Goal: Information Seeking & Learning: Learn about a topic

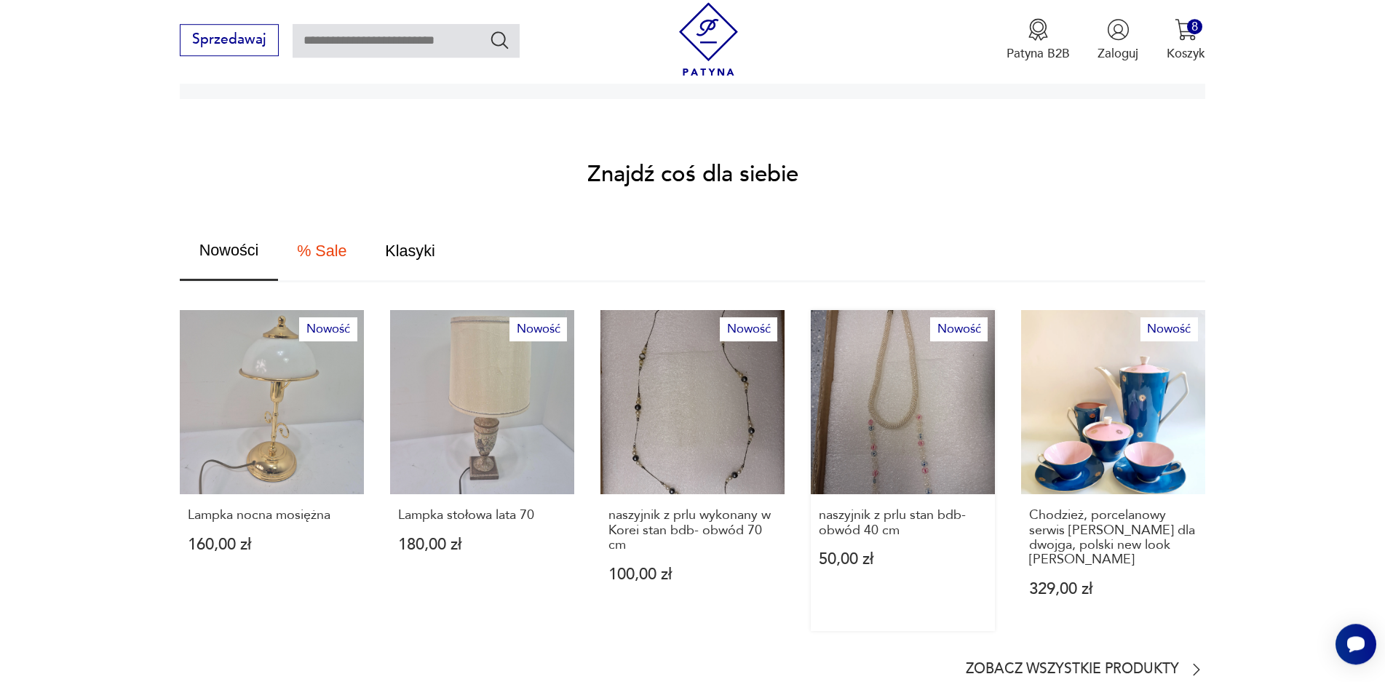
click at [917, 384] on link "Nowość naszyjnik z prlu stan bdb- obwód 40 cm 50,00 zł" at bounding box center [903, 470] width 184 height 321
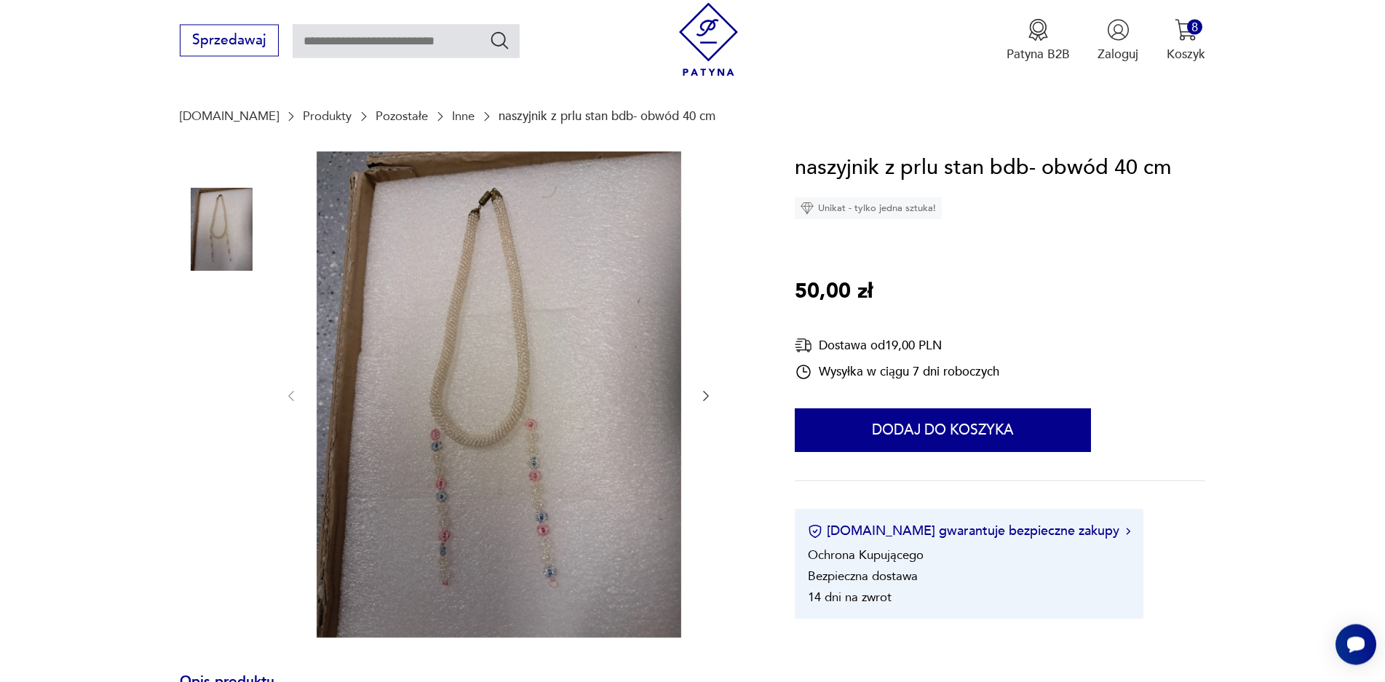
scroll to position [277, 0]
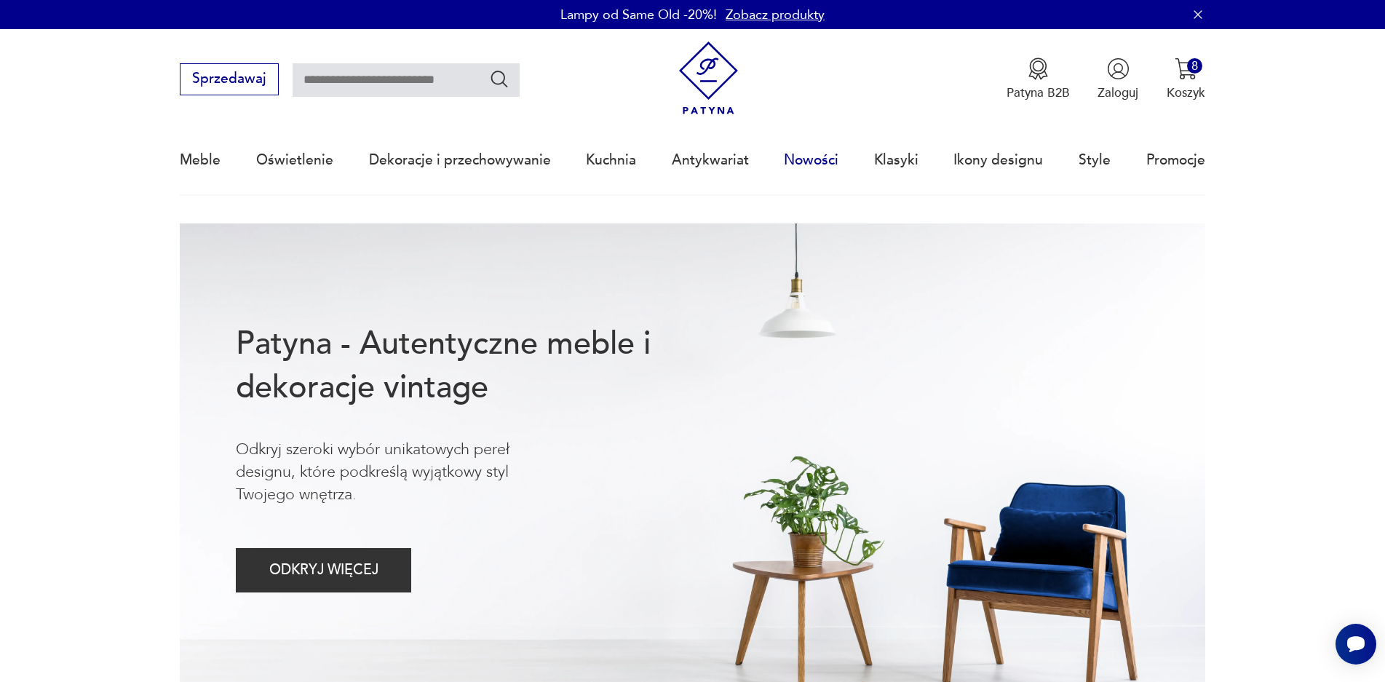
click at [820, 159] on link "Nowości" at bounding box center [811, 160] width 55 height 67
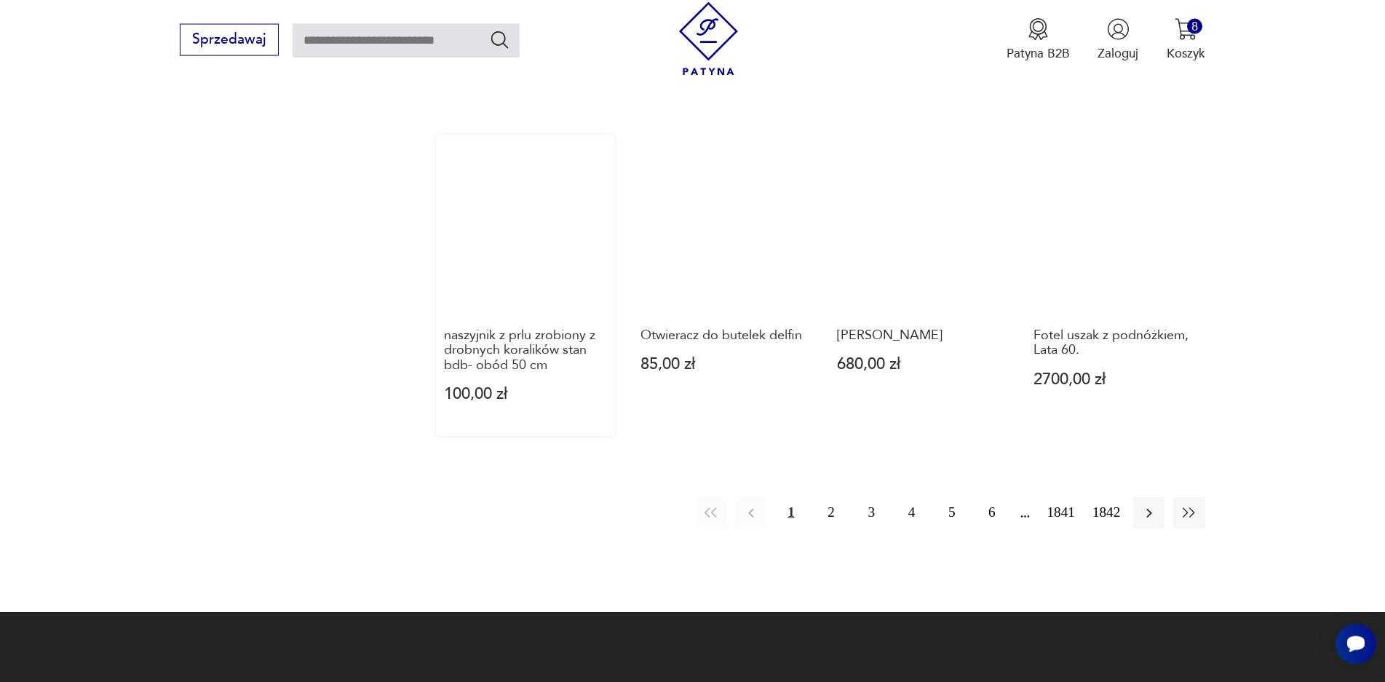
scroll to position [1426, 0]
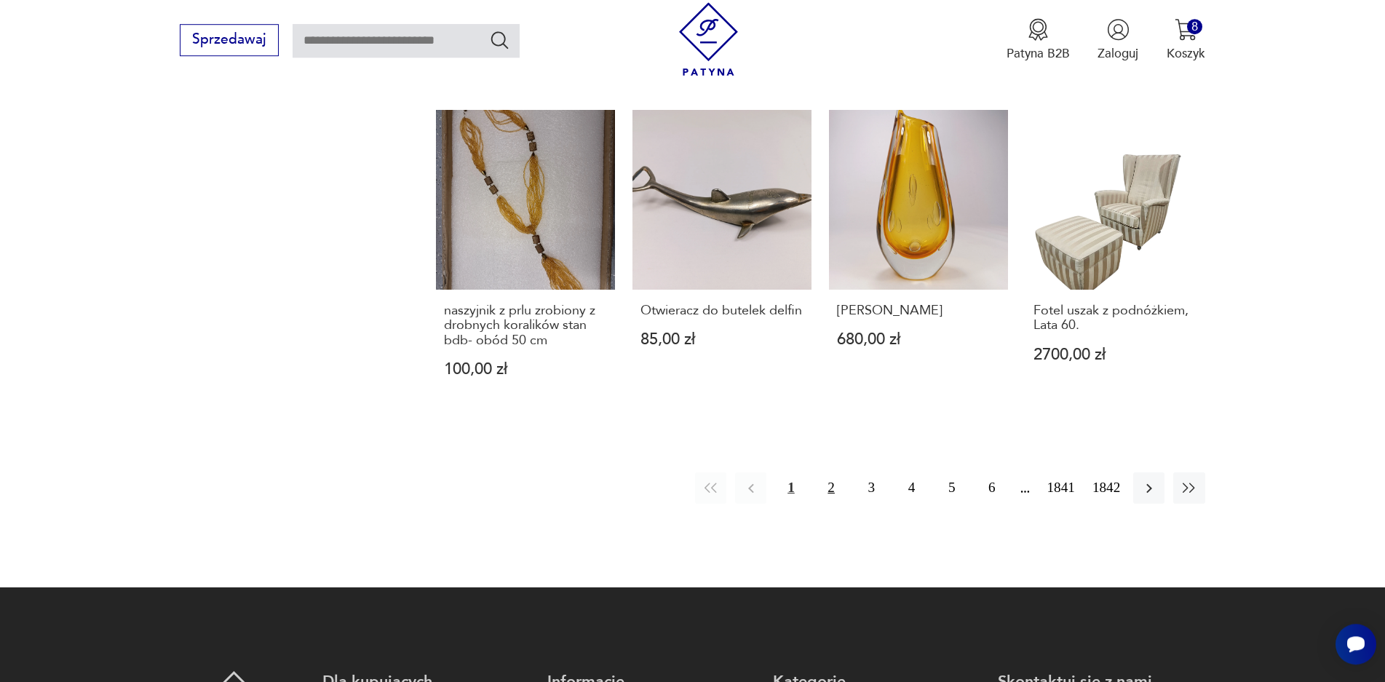
click at [831, 479] on button "2" at bounding box center [831, 487] width 31 height 31
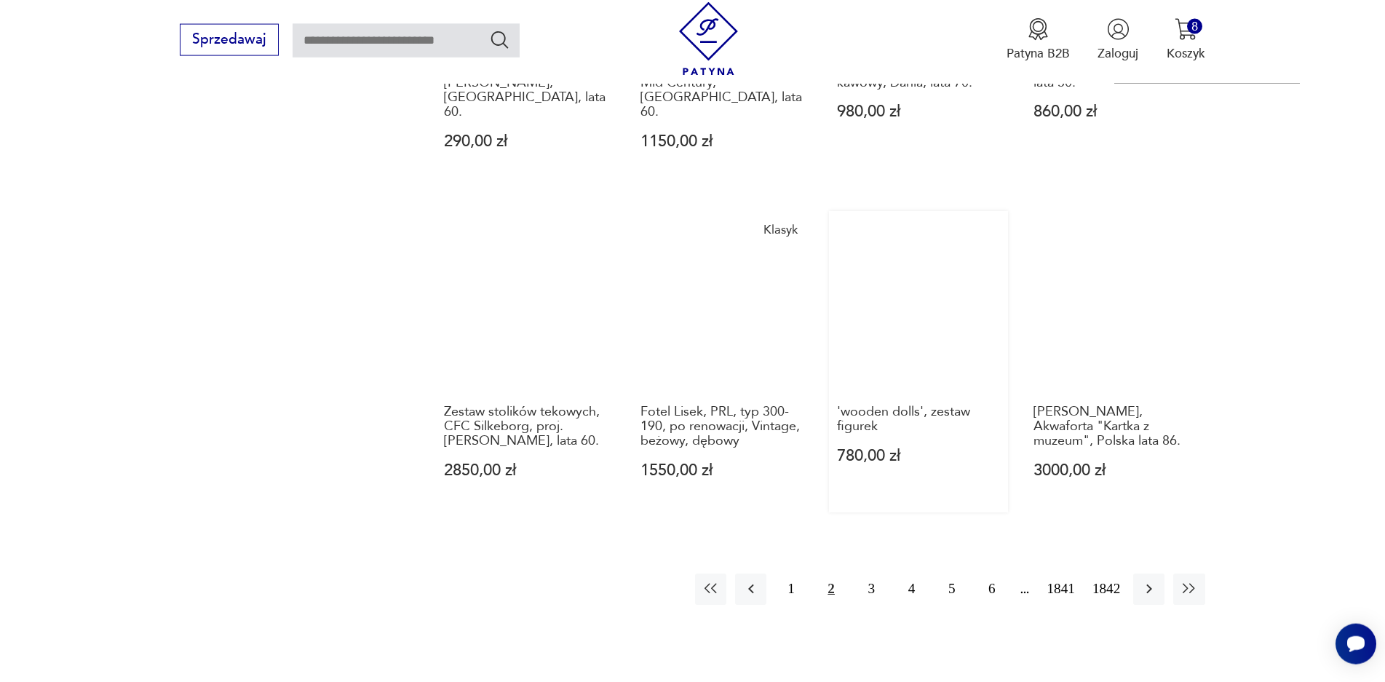
scroll to position [1356, 0]
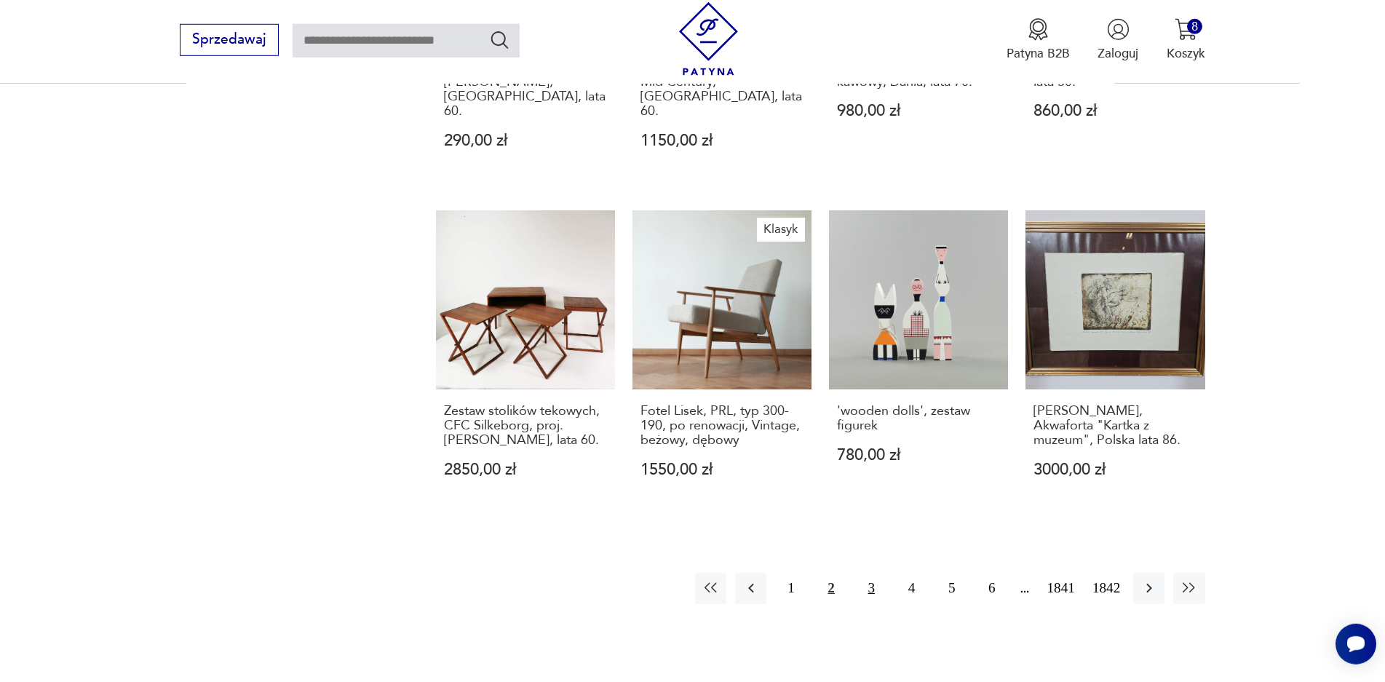
click at [874, 573] on button "3" at bounding box center [871, 588] width 31 height 31
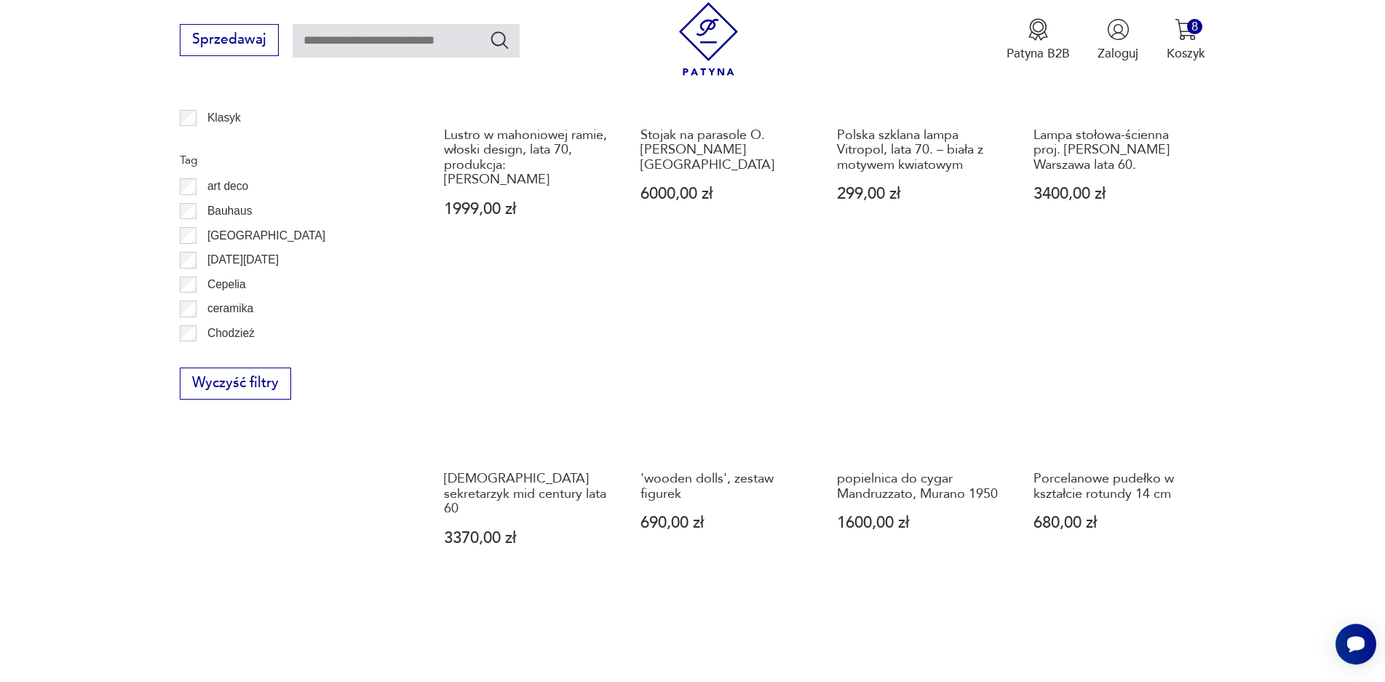
scroll to position [940, 0]
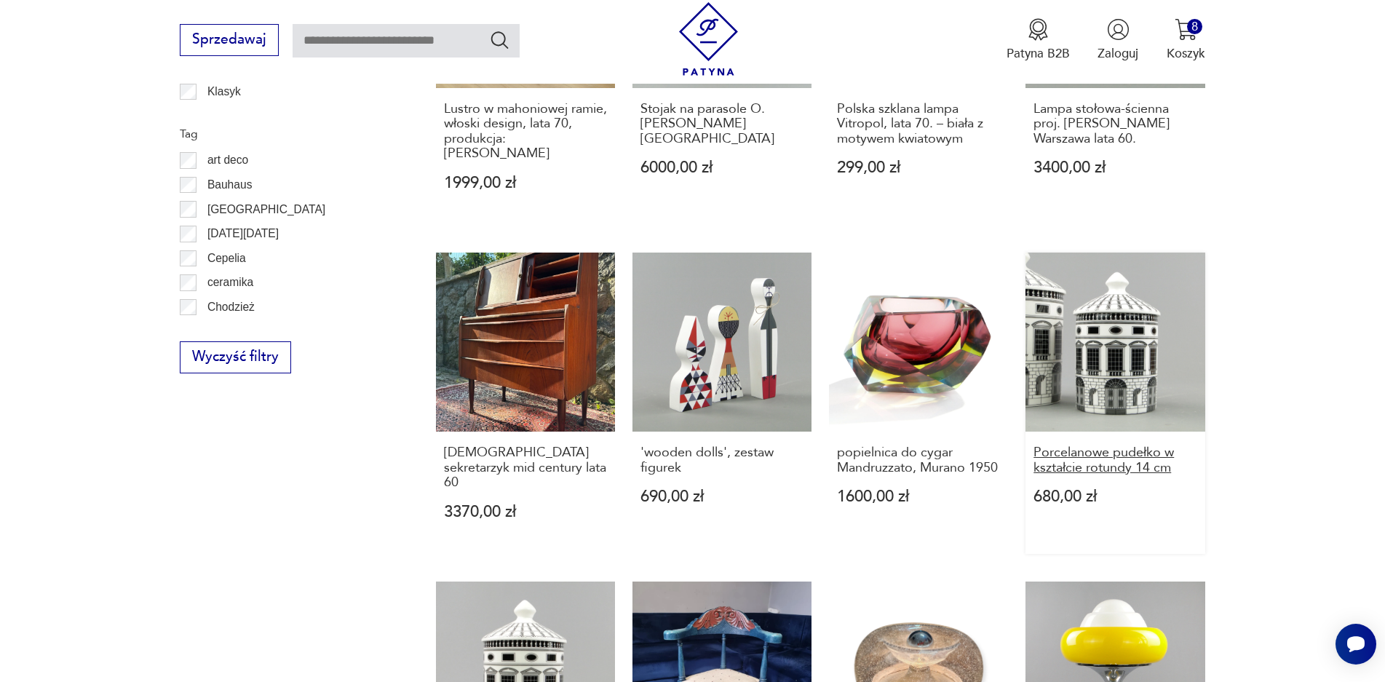
click at [1077, 446] on h3 "Porcelanowe pudełko w kształcie rotundy 14 cm" at bounding box center [1116, 461] width 164 height 30
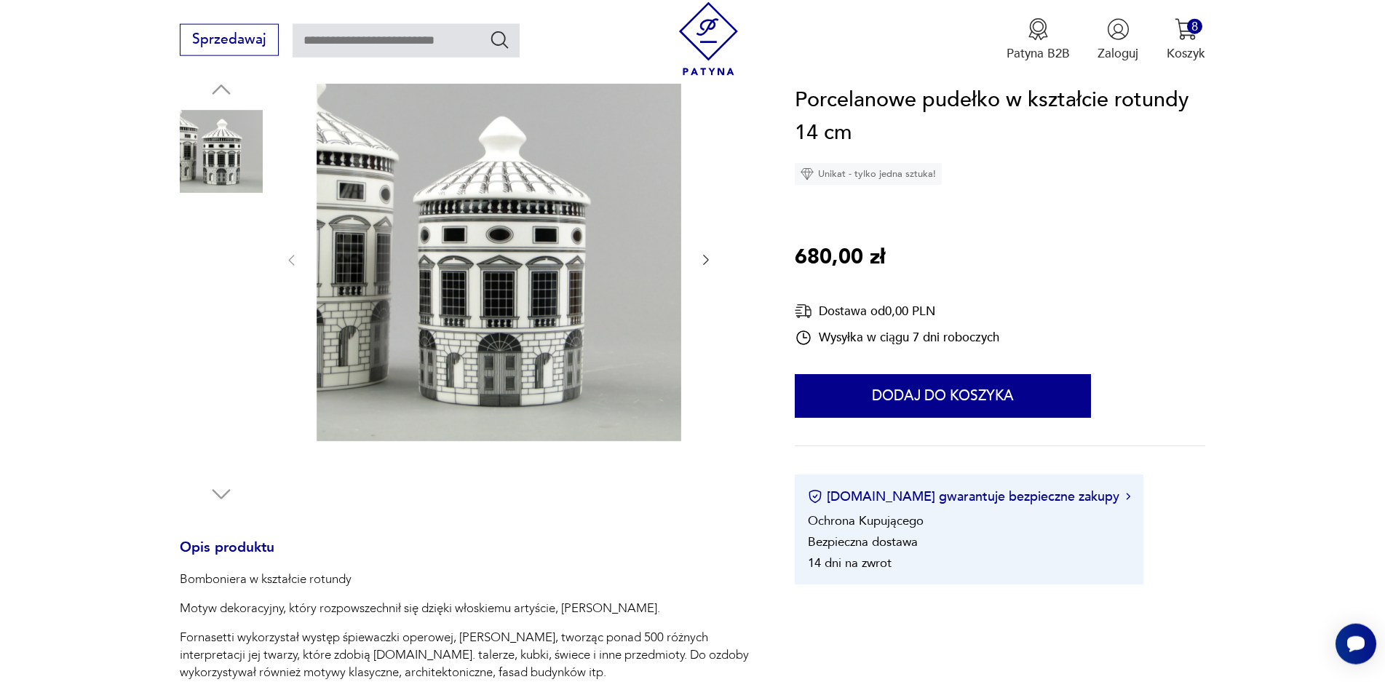
scroll to position [277, 0]
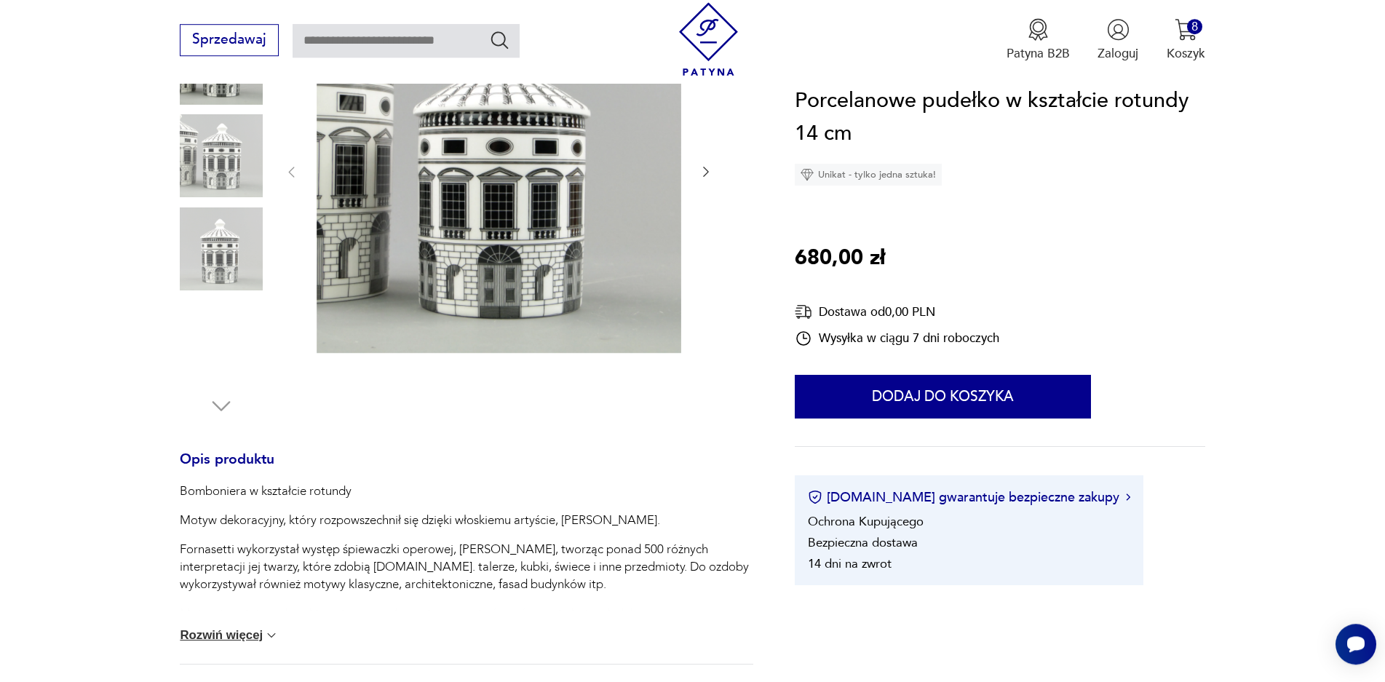
click at [279, 630] on img at bounding box center [271, 635] width 15 height 15
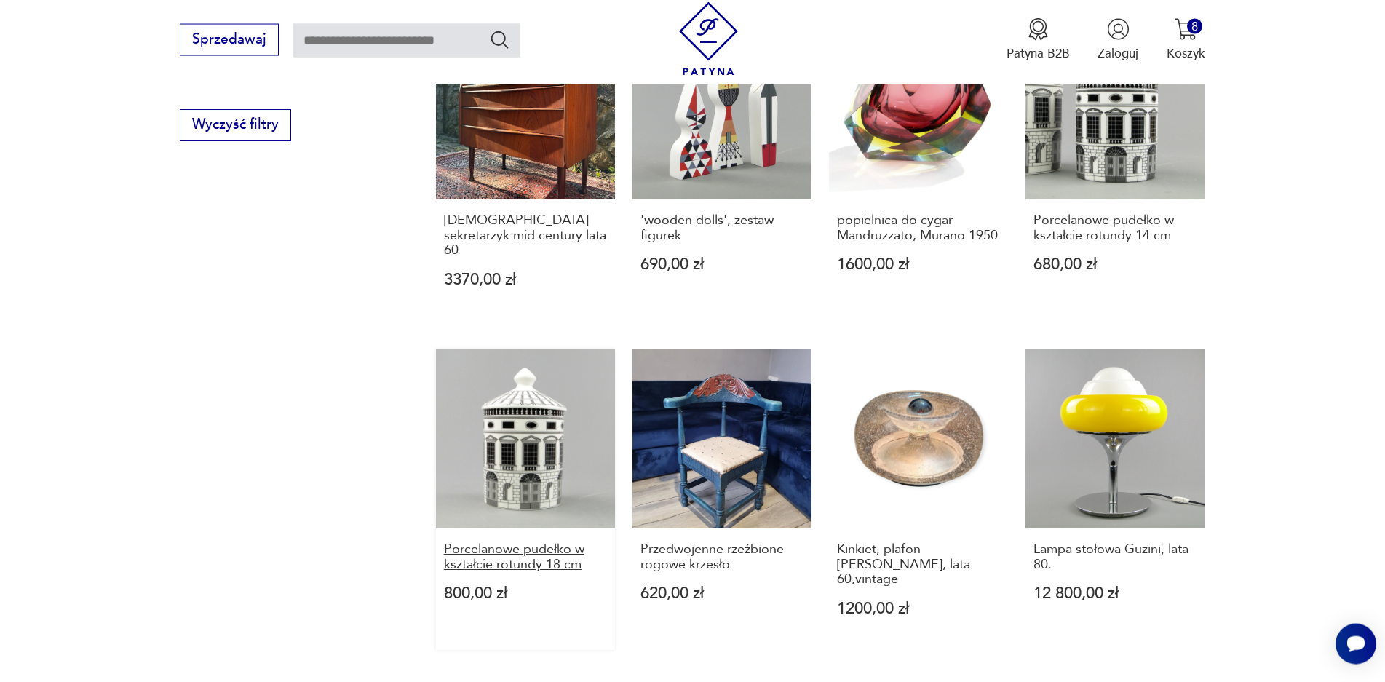
scroll to position [1197, 0]
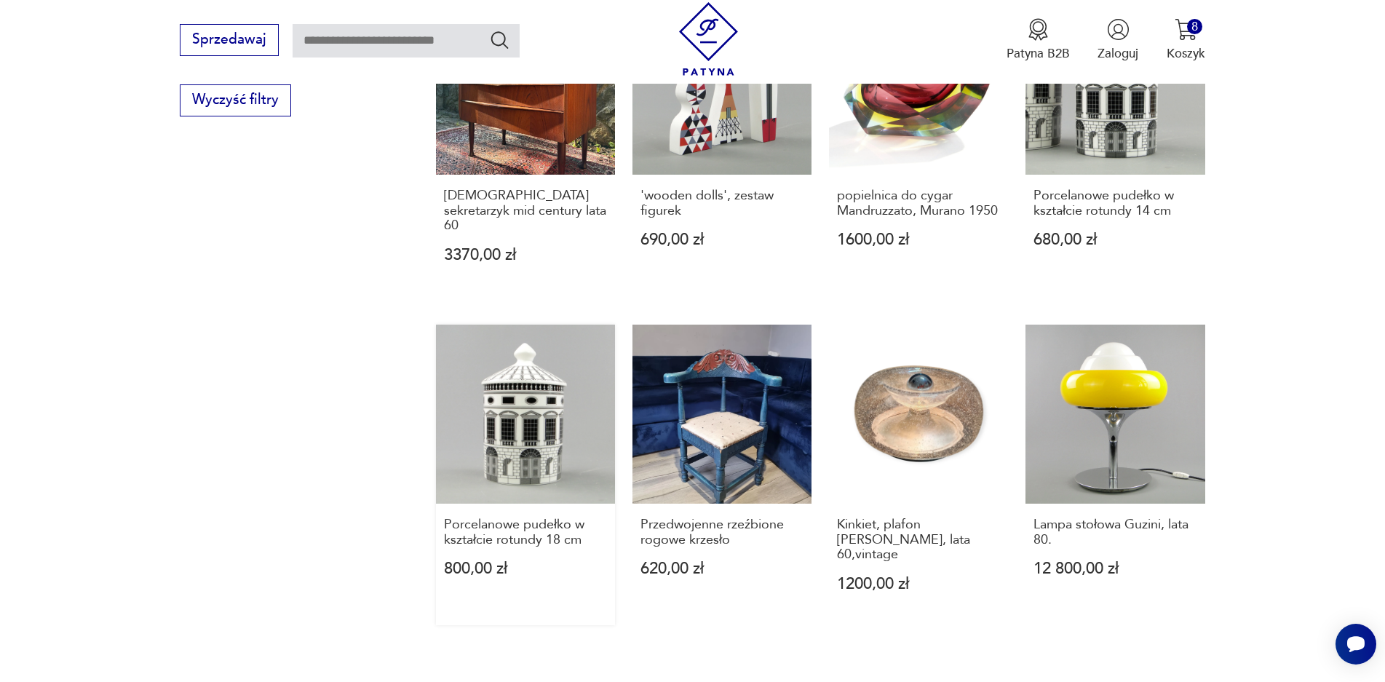
click at [526, 424] on link "Porcelanowe pudełko w kształcie rotundy 18 cm 800,00 zł" at bounding box center [525, 475] width 179 height 301
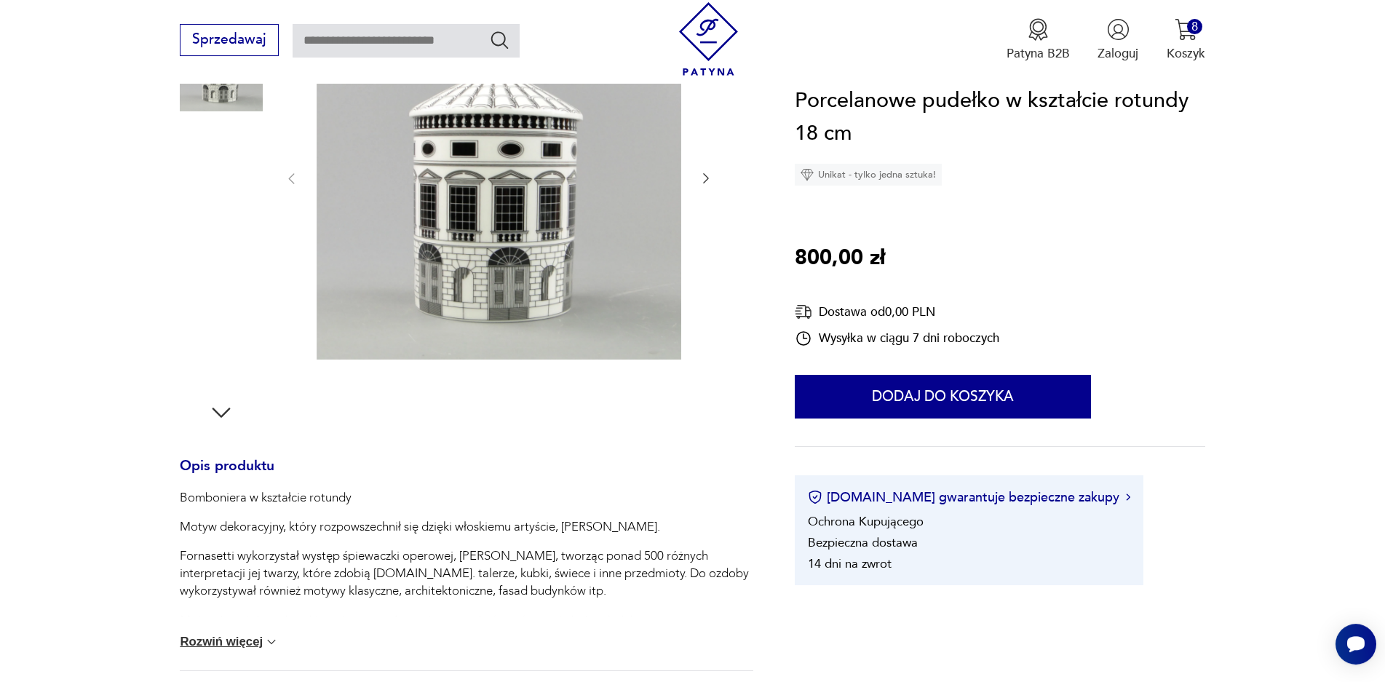
scroll to position [277, 0]
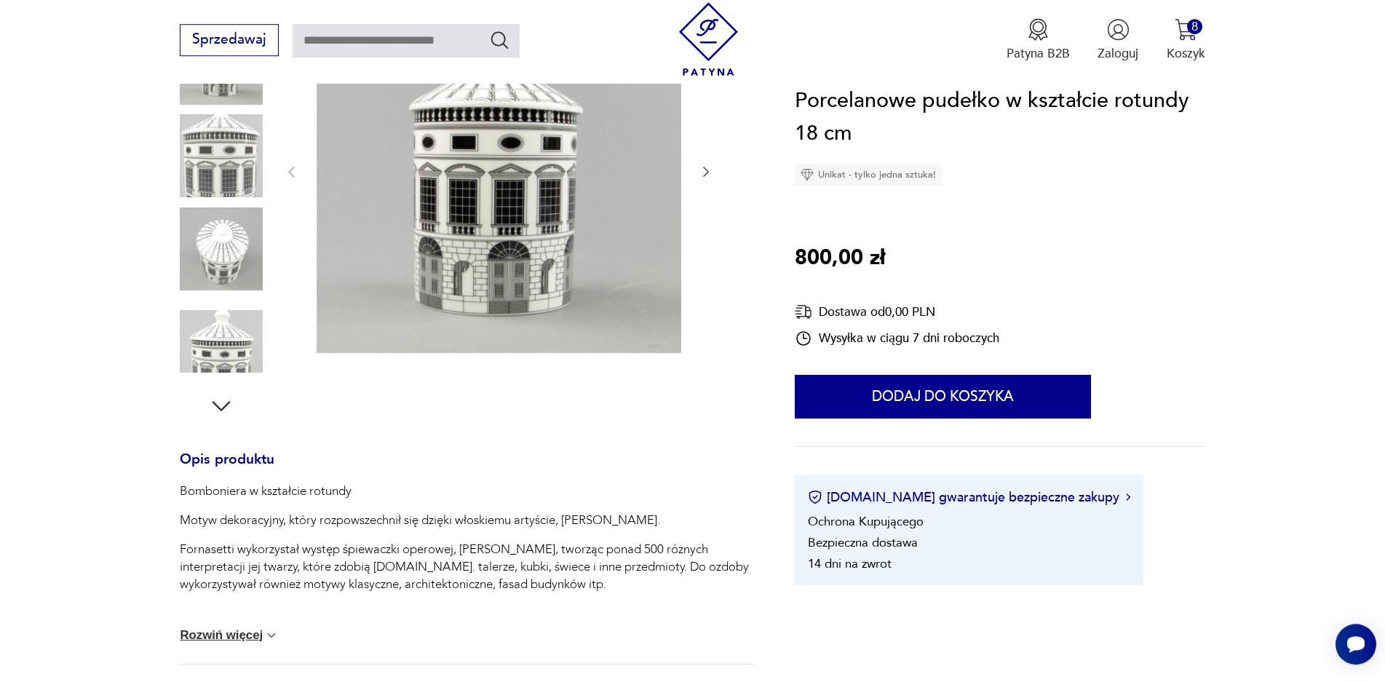
click at [218, 402] on icon "button" at bounding box center [221, 406] width 26 height 26
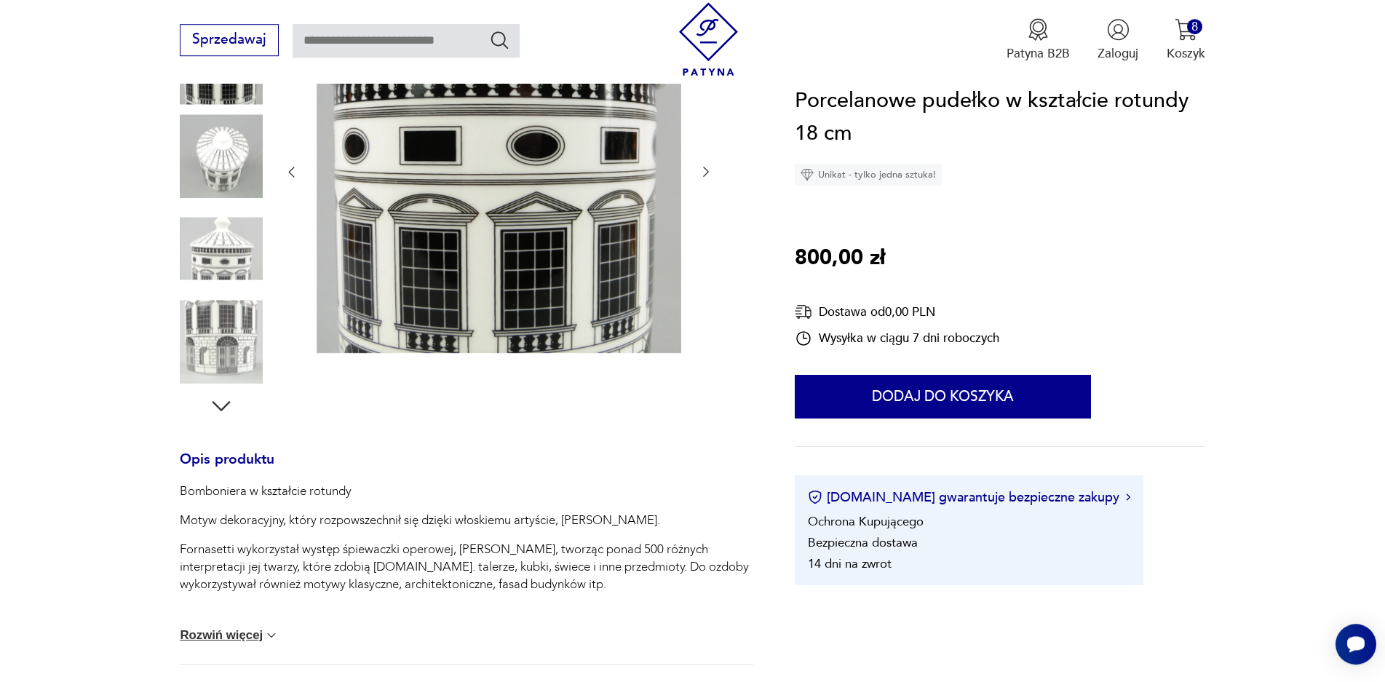
click at [218, 402] on icon "button" at bounding box center [221, 406] width 26 height 26
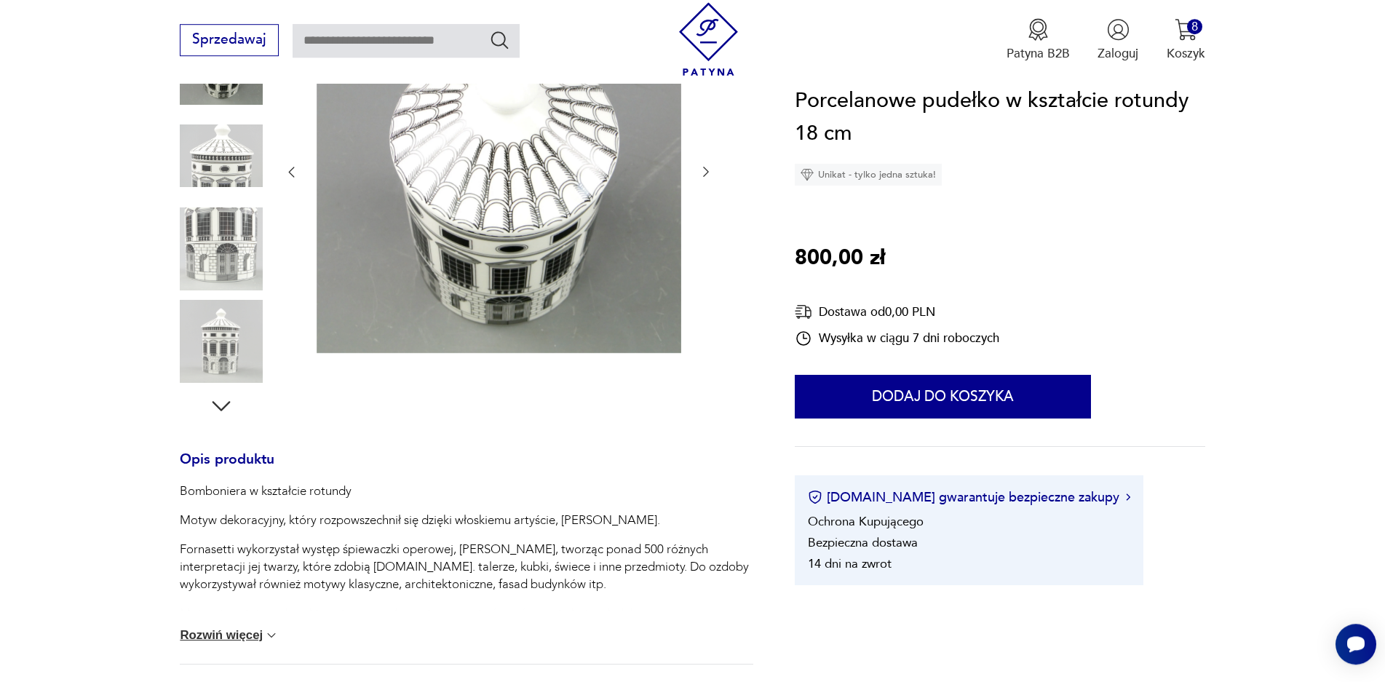
click at [223, 402] on icon "button" at bounding box center [221, 406] width 26 height 26
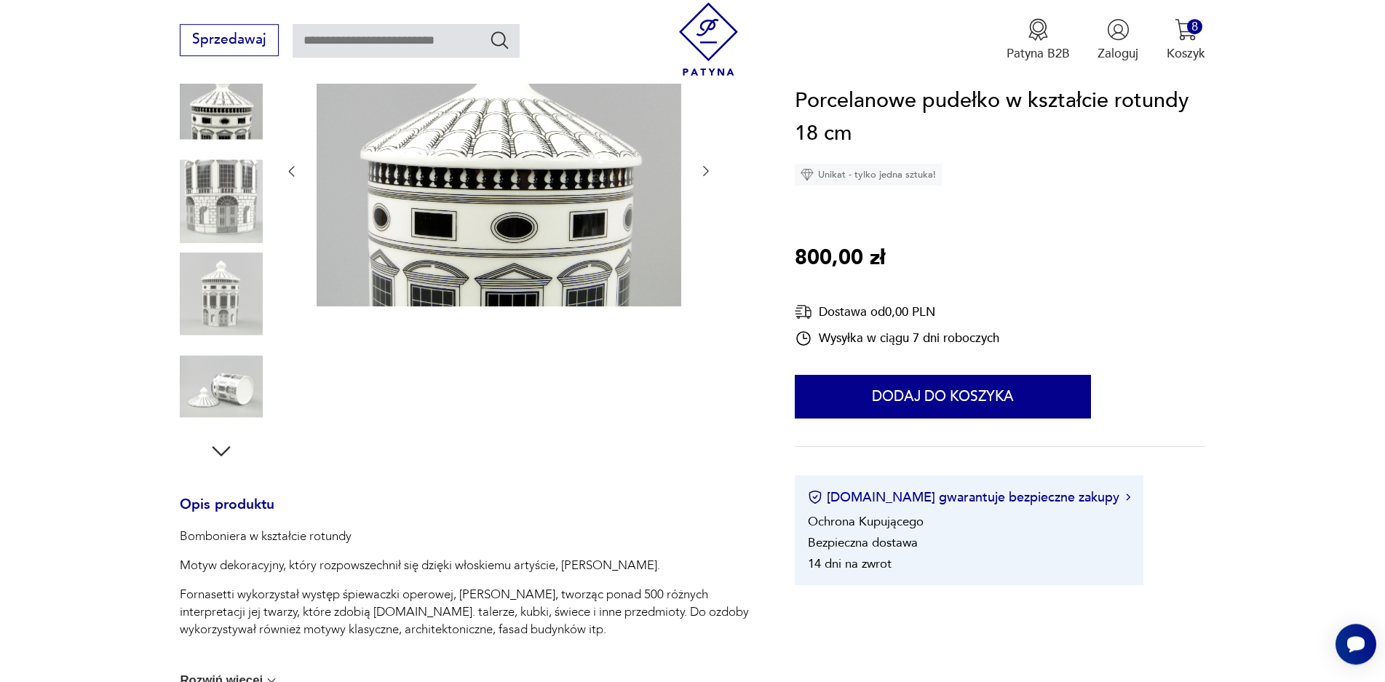
scroll to position [232, 0]
click at [237, 390] on img at bounding box center [221, 387] width 83 height 83
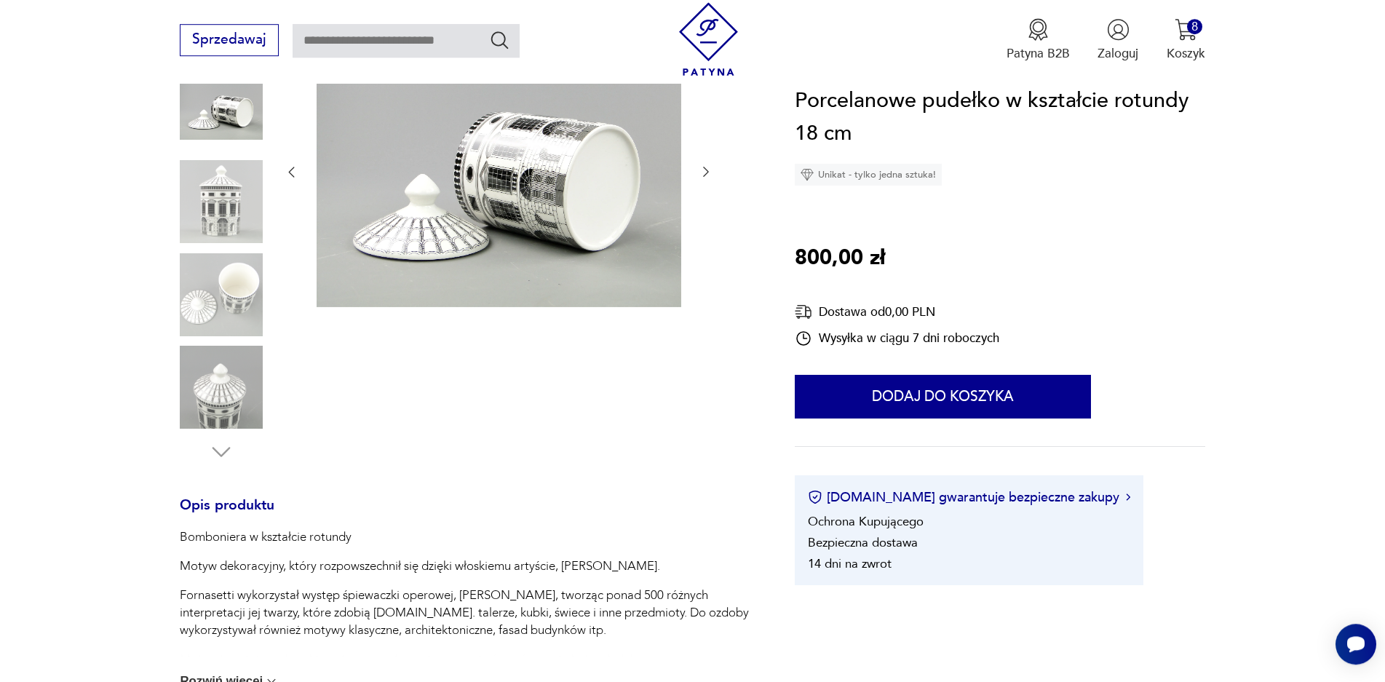
click at [629, 183] on img at bounding box center [499, 171] width 365 height 274
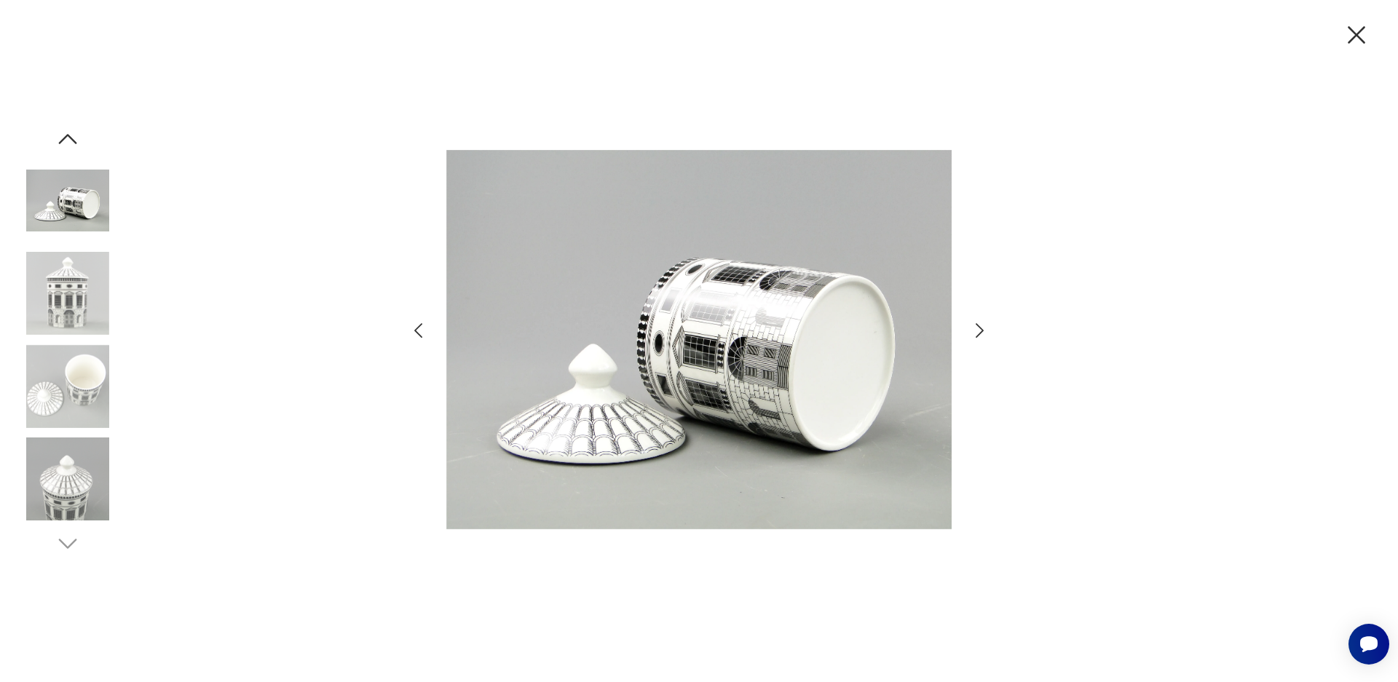
click at [982, 330] on icon "button" at bounding box center [980, 330] width 8 height 15
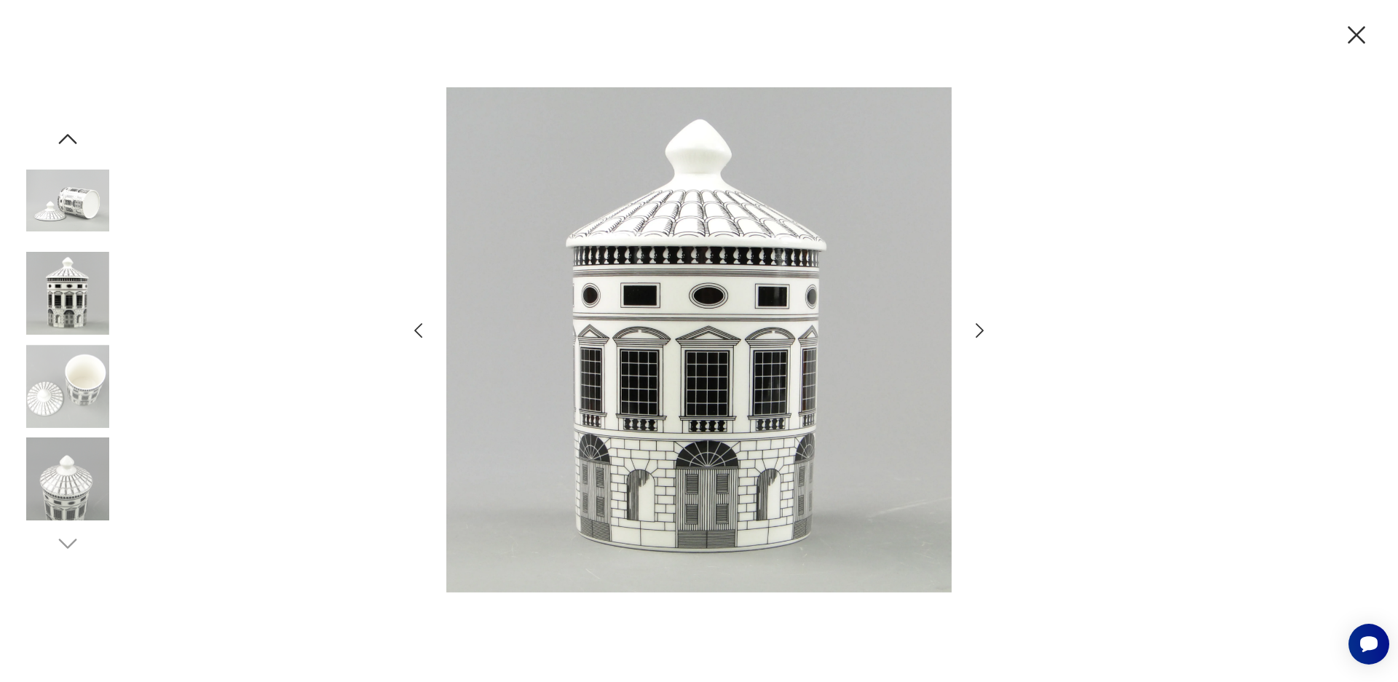
click at [982, 330] on icon "button" at bounding box center [980, 330] width 8 height 15
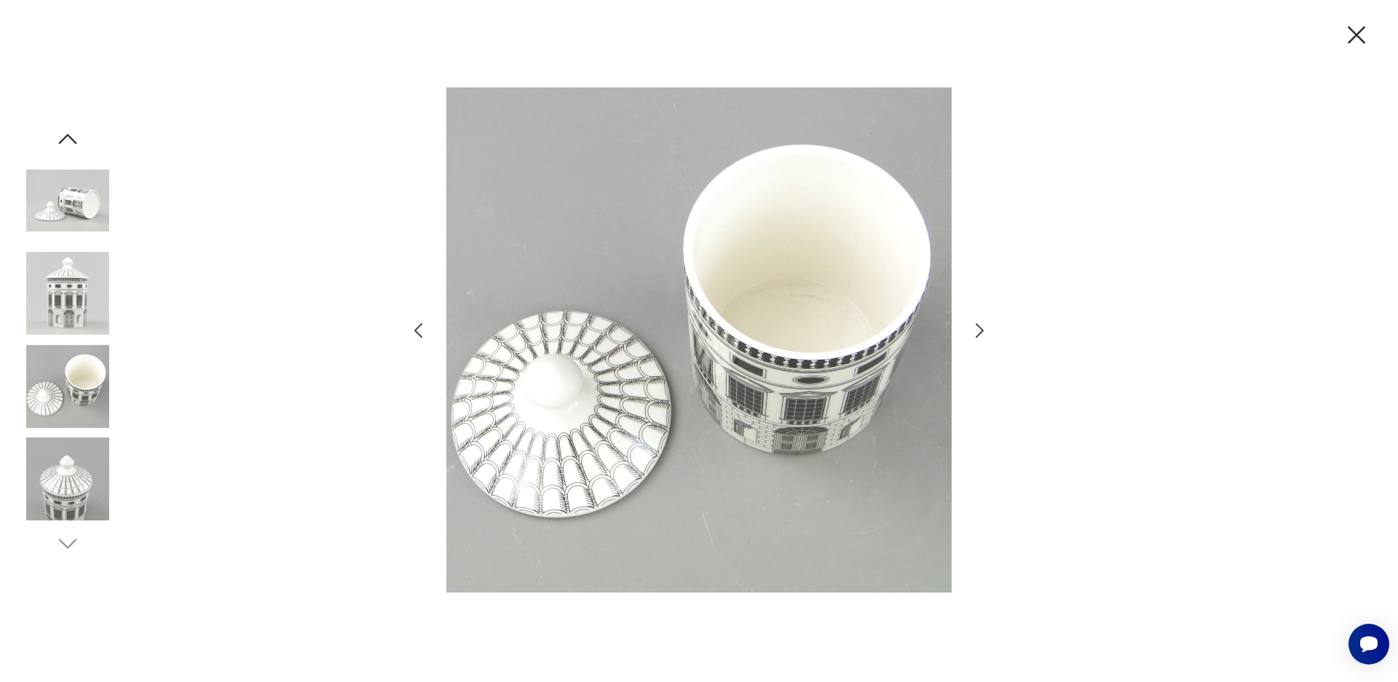
click at [81, 184] on img at bounding box center [67, 200] width 83 height 83
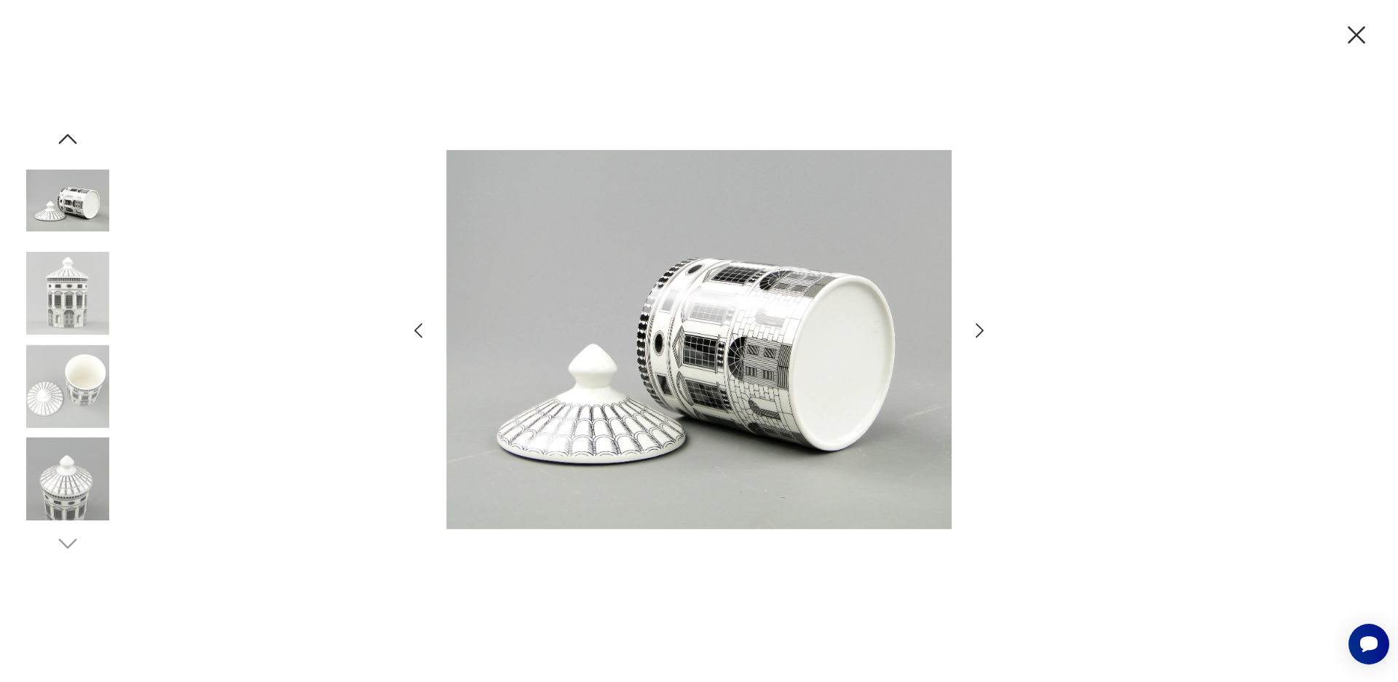
click at [1353, 36] on icon "button" at bounding box center [1356, 35] width 31 height 31
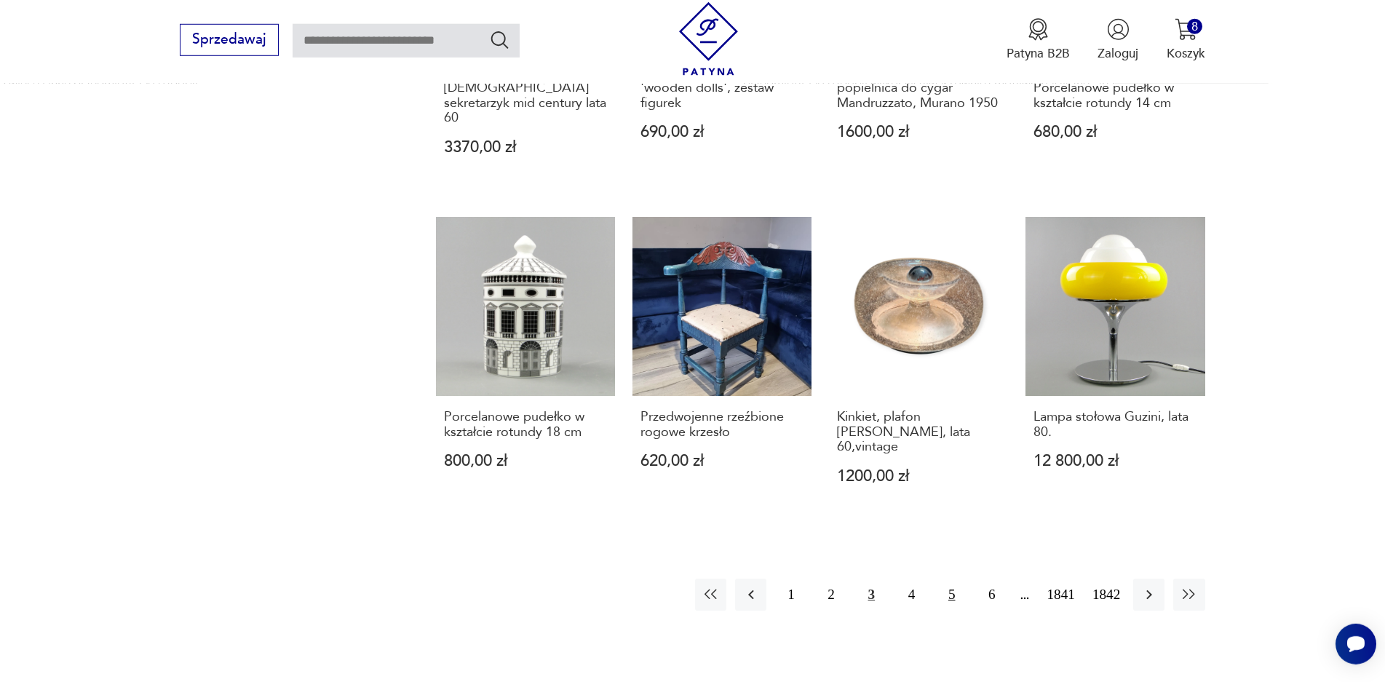
scroll to position [1367, 0]
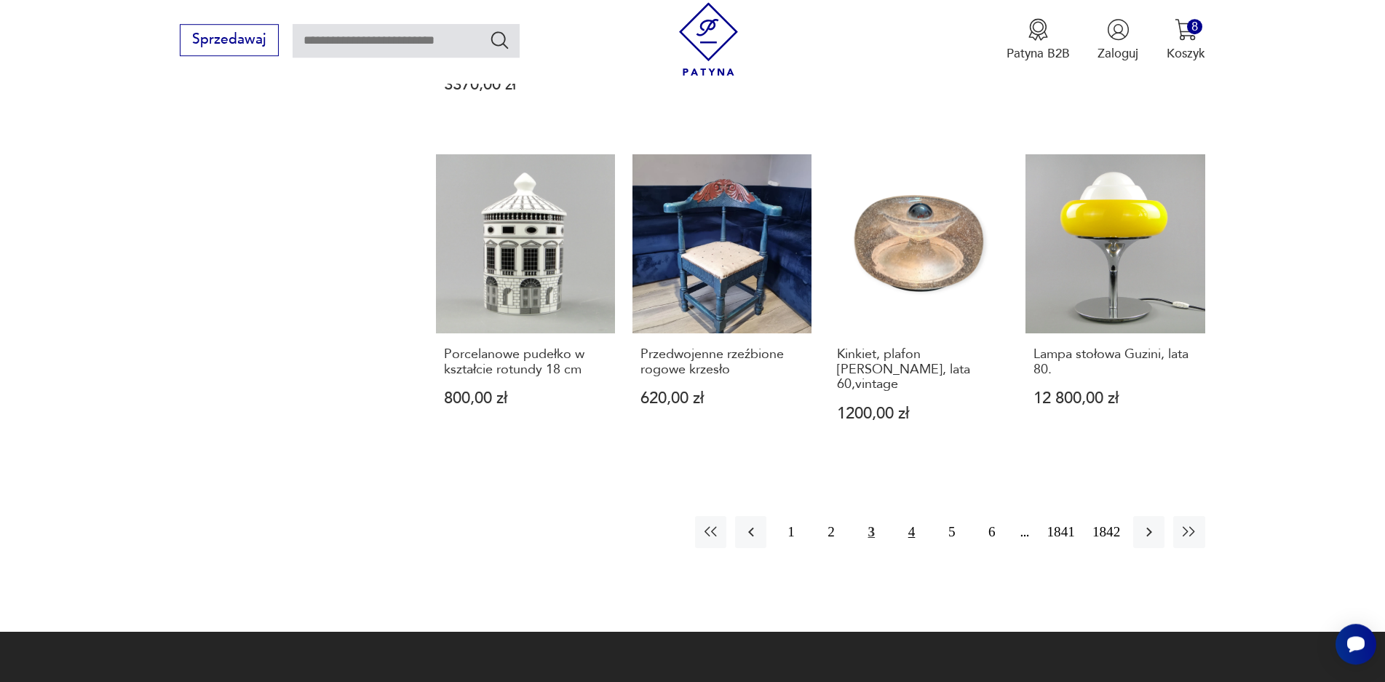
click at [920, 516] on button "4" at bounding box center [911, 531] width 31 height 31
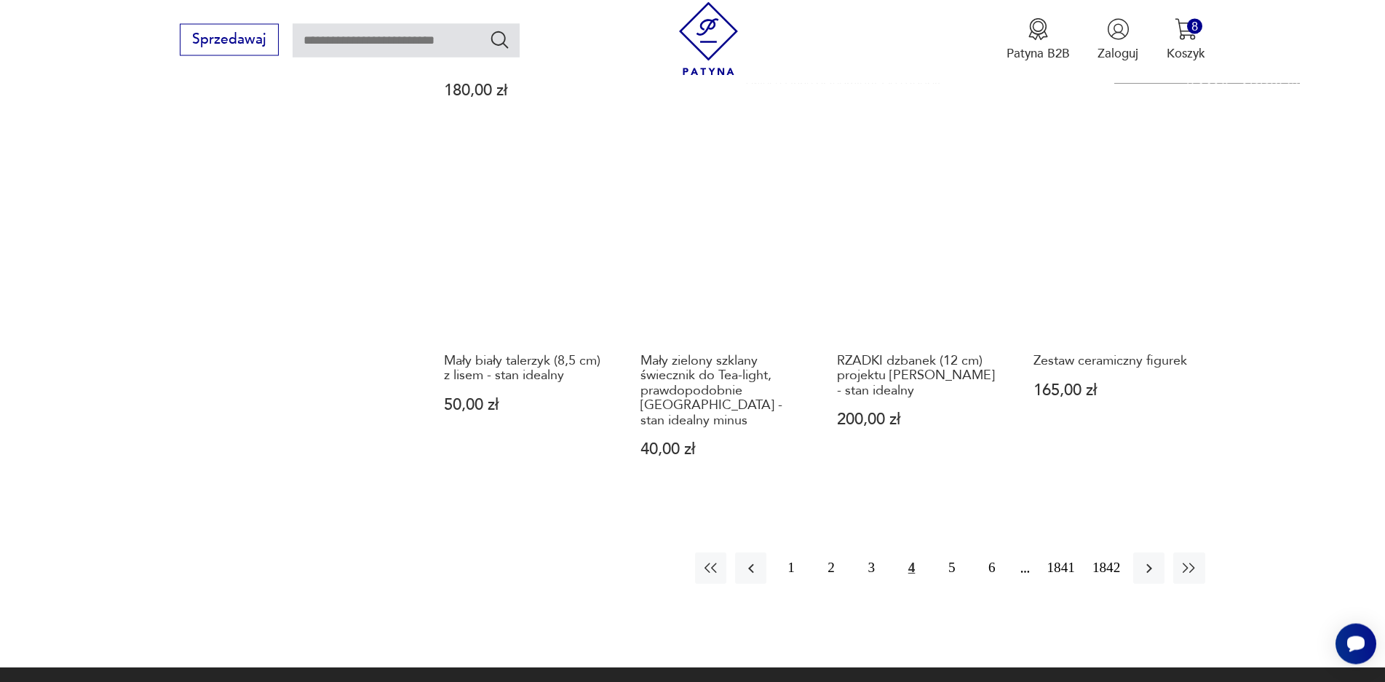
scroll to position [1425, 0]
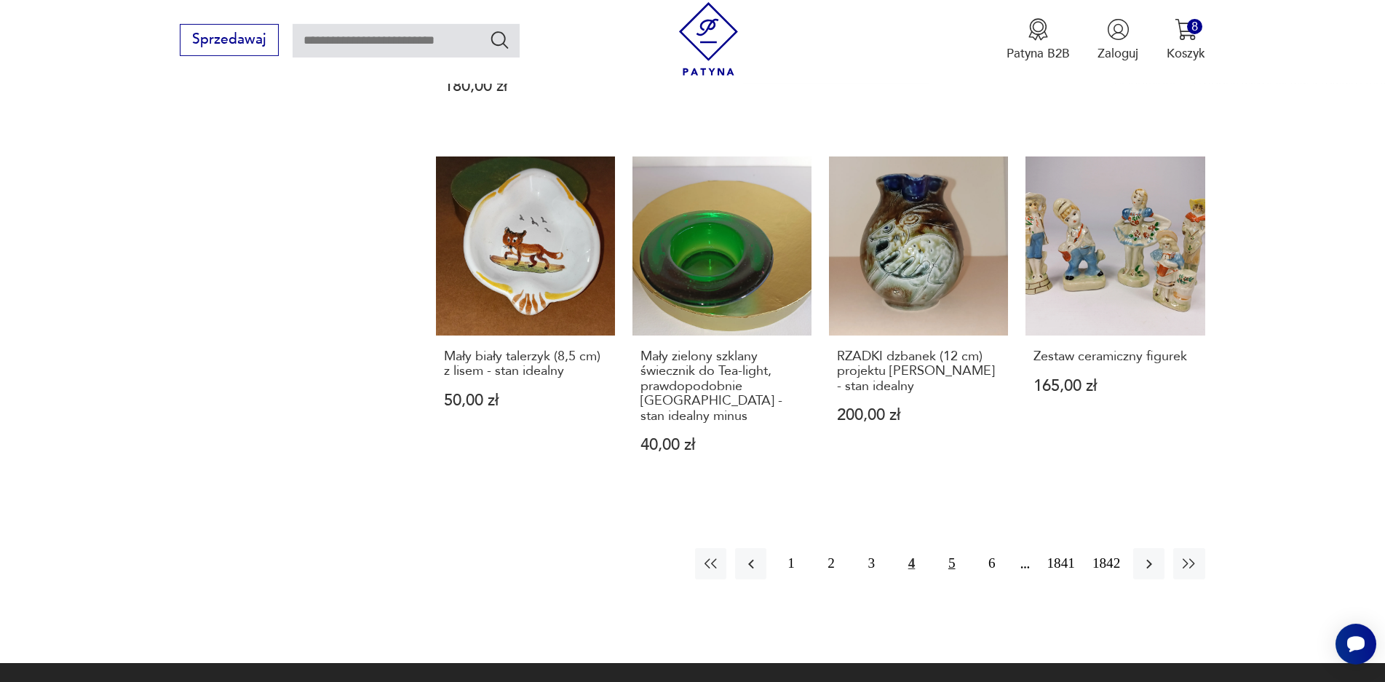
click at [952, 548] on button "5" at bounding box center [951, 563] width 31 height 31
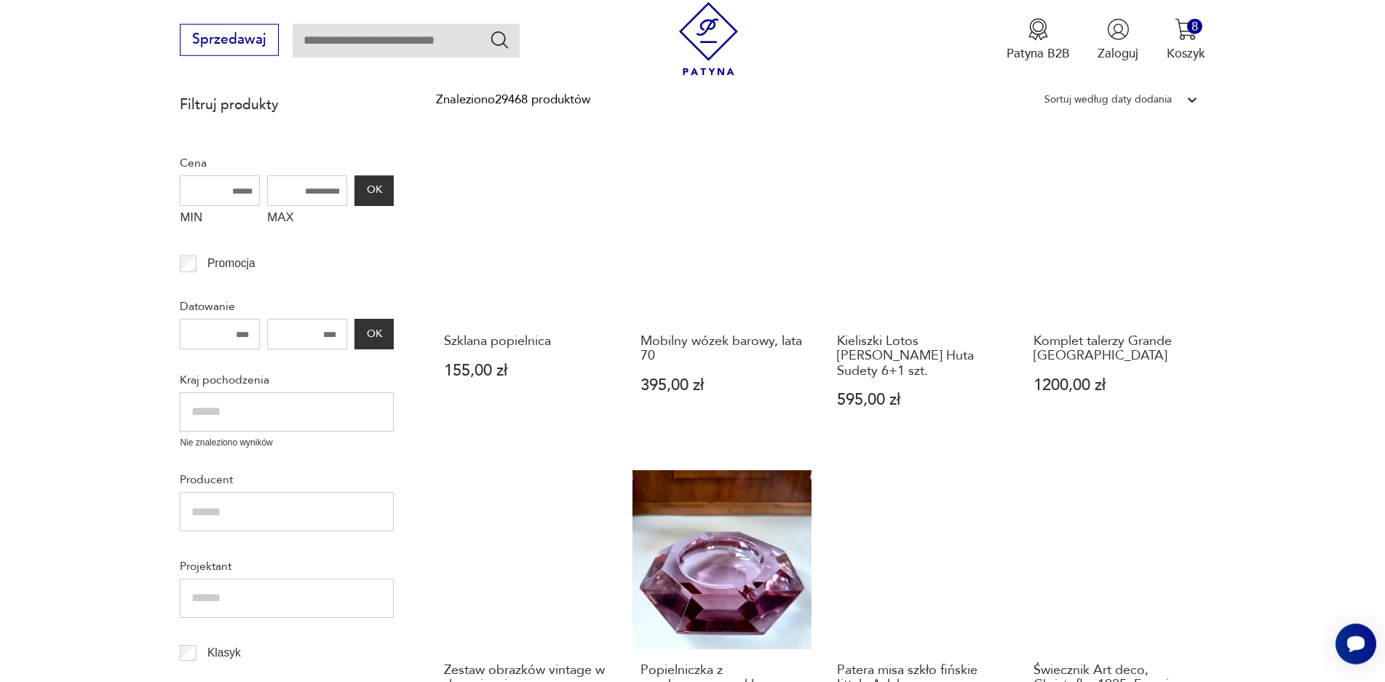
scroll to position [385, 0]
